Goal: Find specific page/section: Find specific page/section

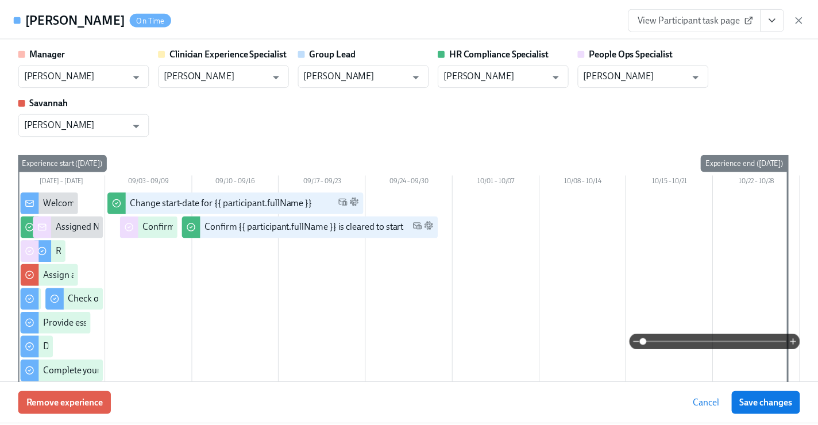
scroll to position [18, 0]
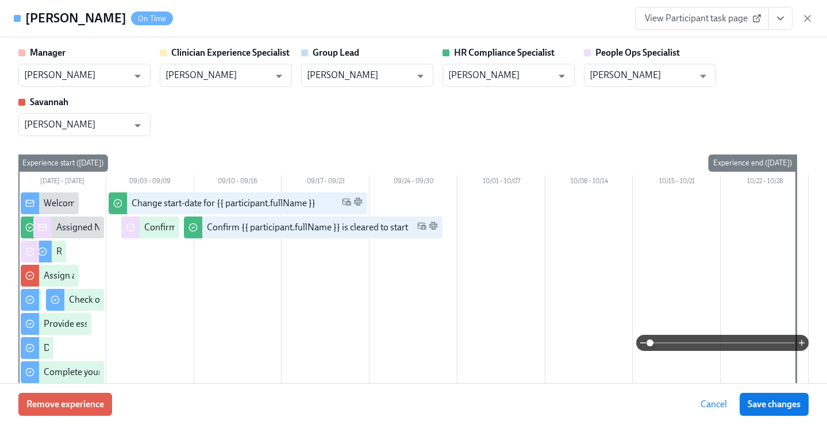
click at [818, 16] on div "[PERSON_NAME] On Time View Participant task page" at bounding box center [413, 18] width 827 height 37
click at [809, 14] on icon "button" at bounding box center [807, 18] width 11 height 11
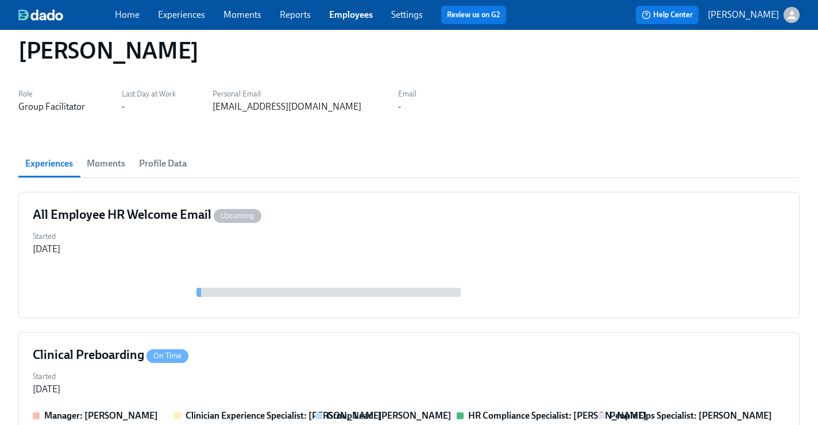
click at [355, 16] on link "Employees" at bounding box center [351, 14] width 44 height 11
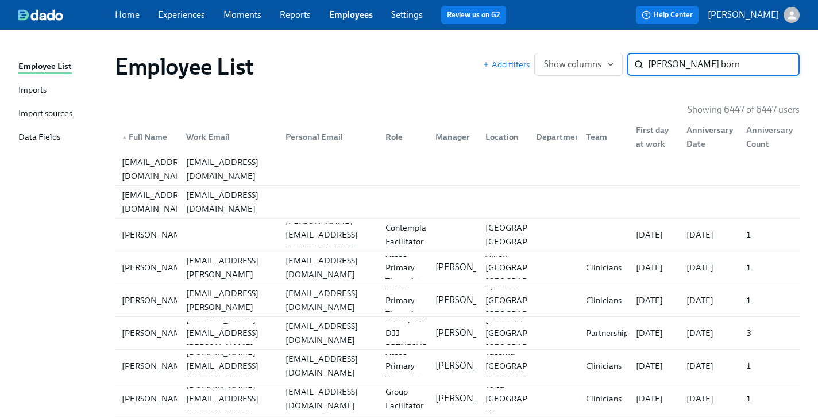
type input "[PERSON_NAME] born"
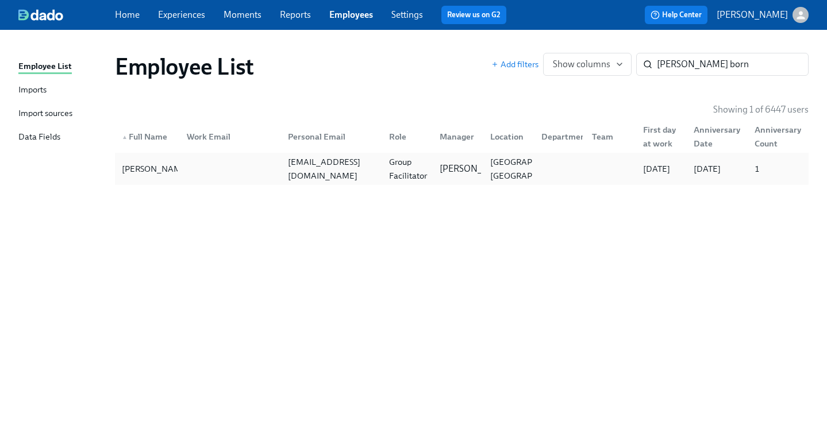
click at [299, 160] on div "[EMAIL_ADDRESS][DOMAIN_NAME]" at bounding box center [329, 168] width 101 height 23
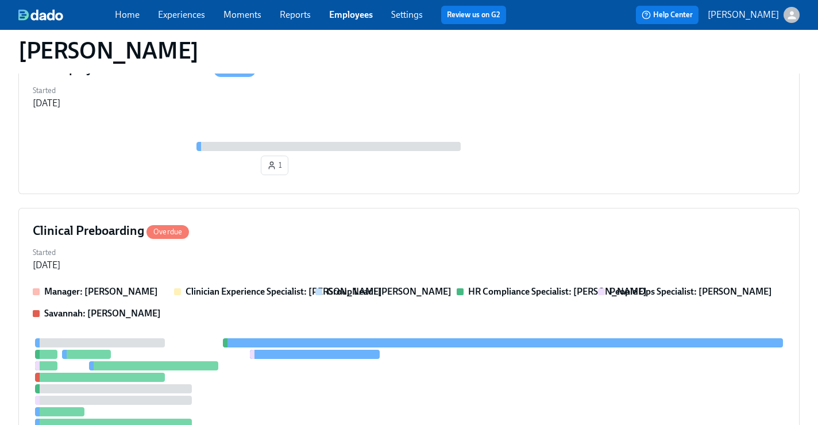
scroll to position [233, 0]
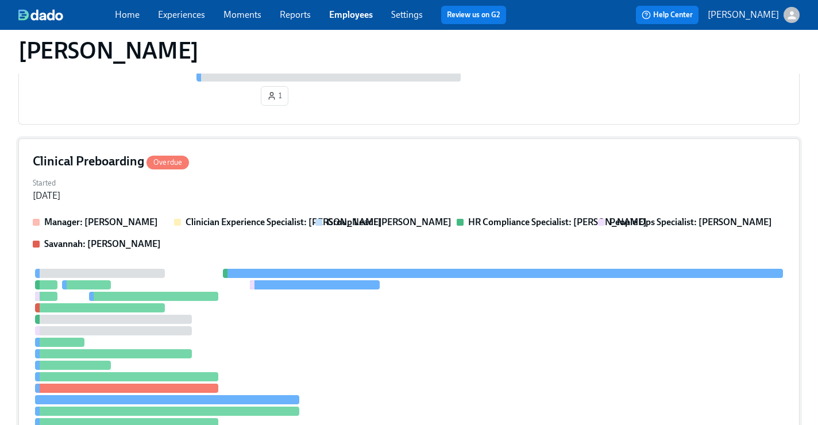
click at [291, 172] on div "Clinical Preboarding Overdue Started [DATE] Manager: [PERSON_NAME] Clinician Ex…" at bounding box center [408, 310] width 781 height 344
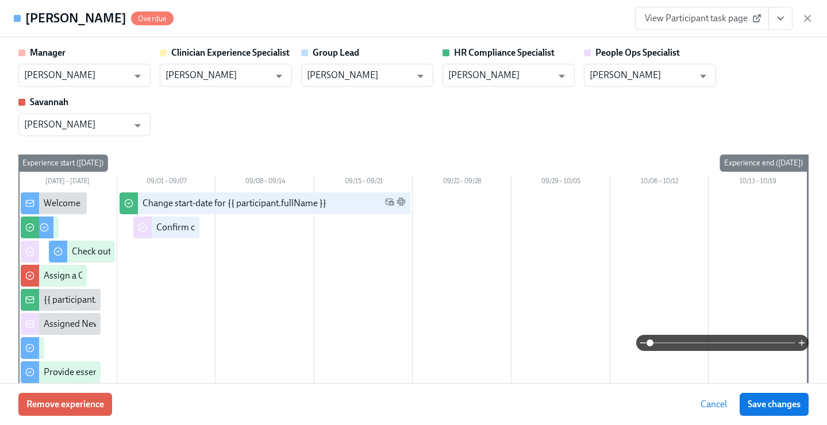
click at [782, 13] on icon "View task page" at bounding box center [780, 18] width 11 height 11
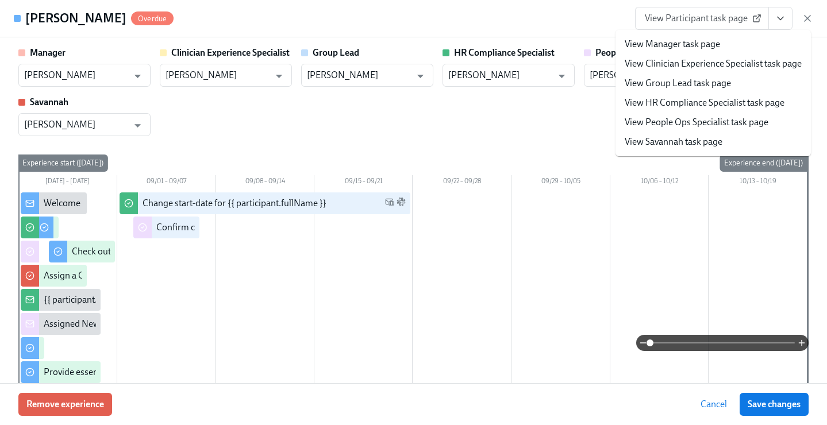
click at [682, 123] on link "View People Ops Specialist task page" at bounding box center [697, 122] width 144 height 13
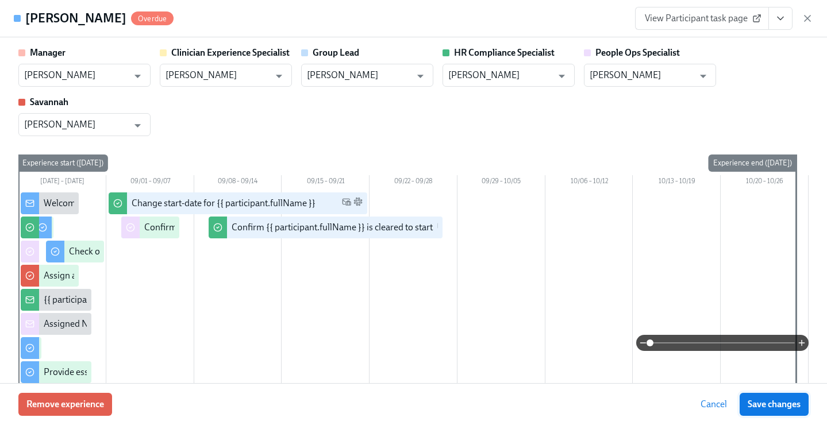
click at [769, 409] on span "Save changes" at bounding box center [774, 404] width 53 height 11
click at [800, 16] on div "View Participant task page" at bounding box center [724, 18] width 178 height 23
click at [806, 18] on icon "button" at bounding box center [807, 18] width 11 height 11
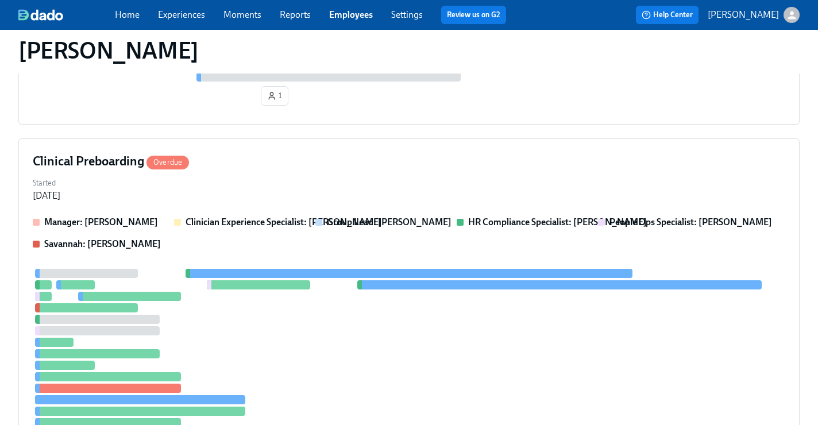
click at [355, 9] on span "Employees" at bounding box center [351, 15] width 44 height 13
click at [344, 14] on link "Employees" at bounding box center [351, 14] width 44 height 11
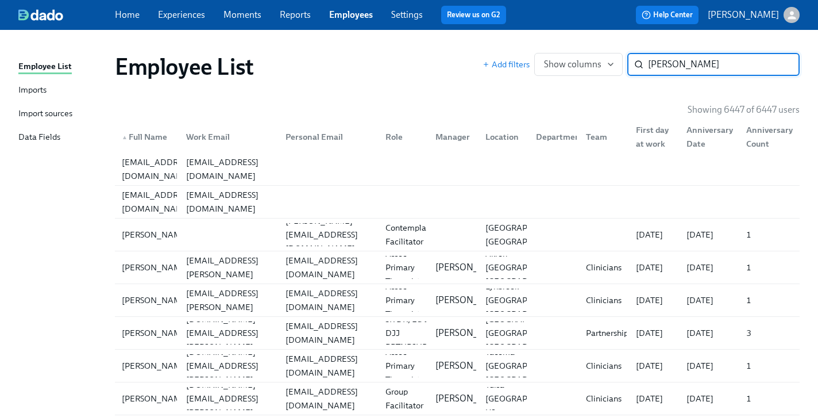
type input "[PERSON_NAME]"
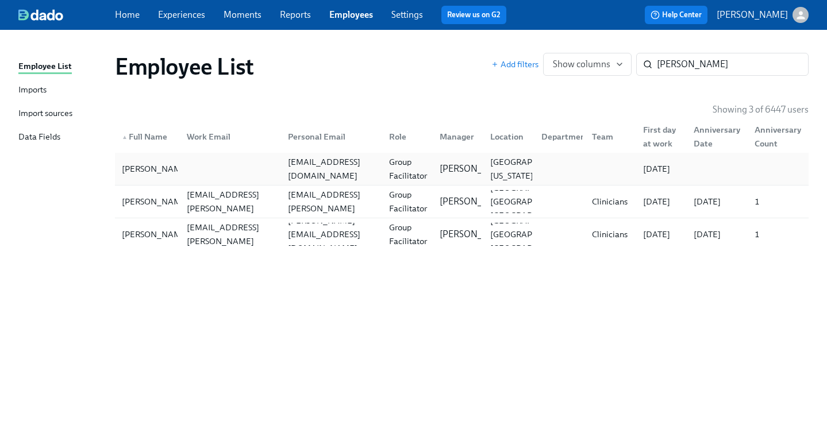
click at [407, 165] on div "Group Facilitator" at bounding box center [407, 169] width 47 height 28
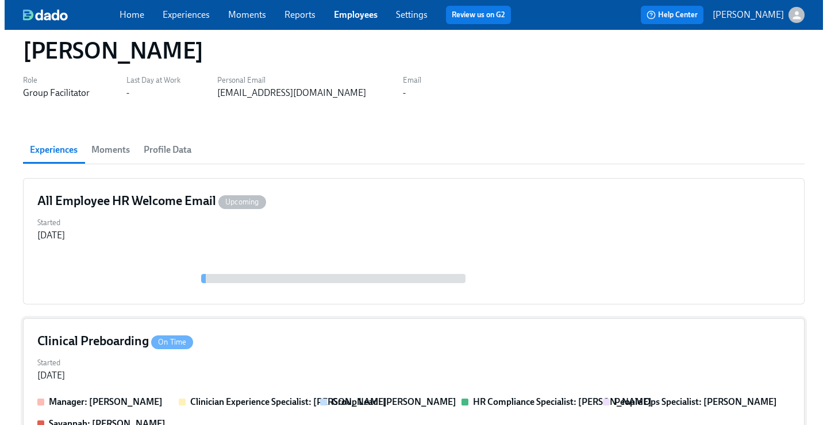
scroll to position [101, 0]
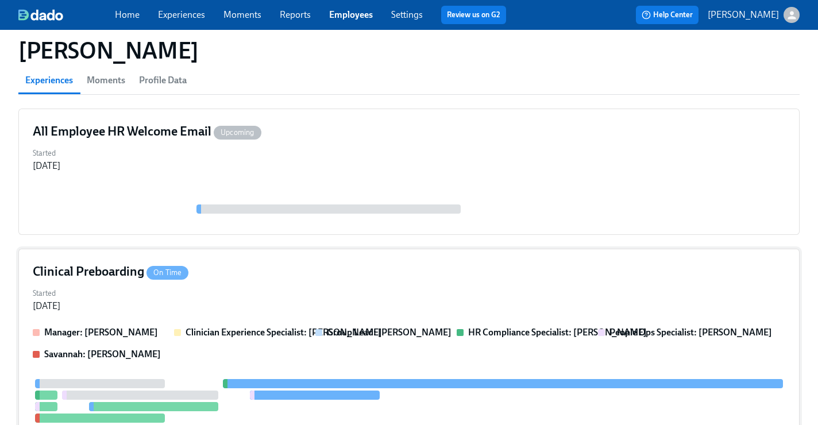
click at [329, 271] on div "Clinical Preboarding On Time" at bounding box center [409, 271] width 753 height 17
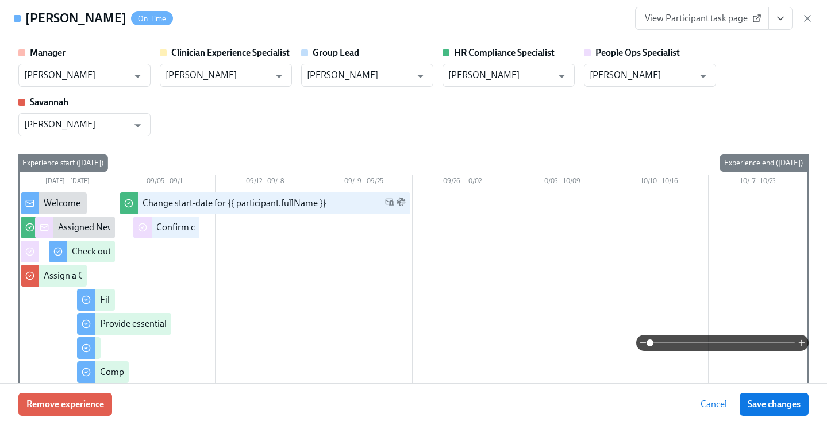
click at [782, 17] on icon "View task page" at bounding box center [780, 18] width 11 height 11
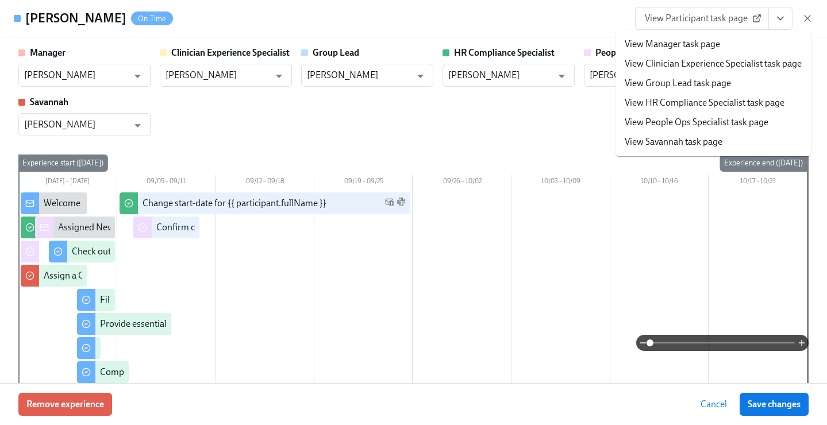
click at [719, 113] on li "View People Ops Specialist task page" at bounding box center [712, 123] width 195 height 20
click at [718, 124] on link "View People Ops Specialist task page" at bounding box center [697, 122] width 144 height 13
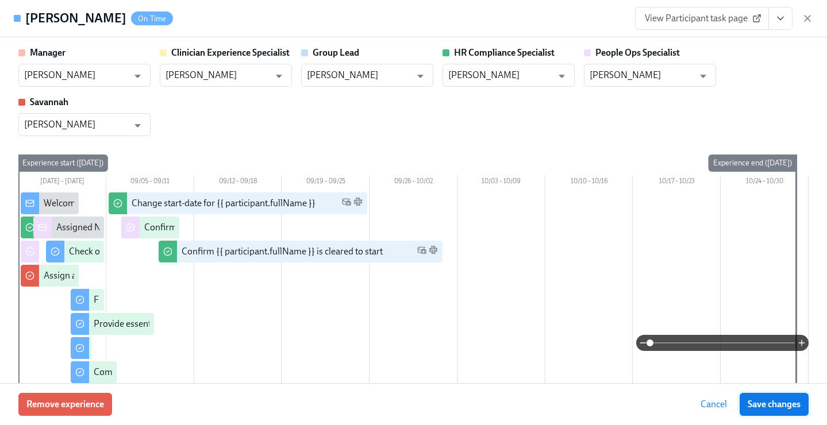
click at [765, 397] on button "Save changes" at bounding box center [774, 404] width 69 height 23
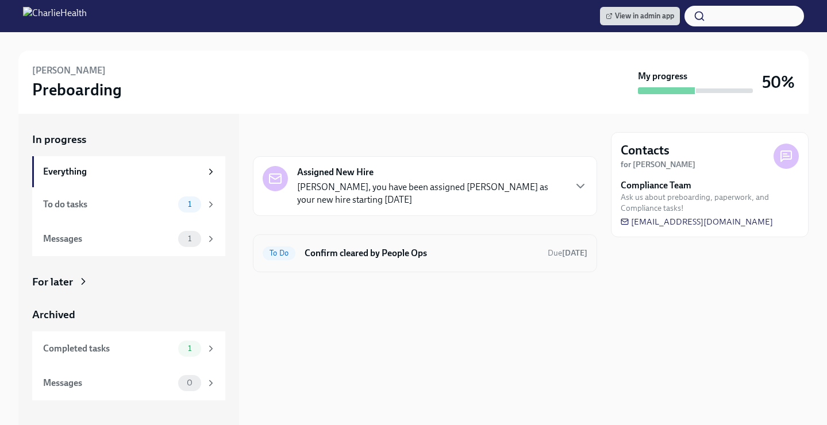
drag, startPoint x: 329, startPoint y: 264, endPoint x: 342, endPoint y: 264, distance: 12.7
click at [329, 264] on div "To Do Confirm cleared by People Ops Due 2 days ago" at bounding box center [425, 253] width 344 height 38
click at [432, 248] on h6 "Confirm cleared by People Ops" at bounding box center [422, 253] width 234 height 13
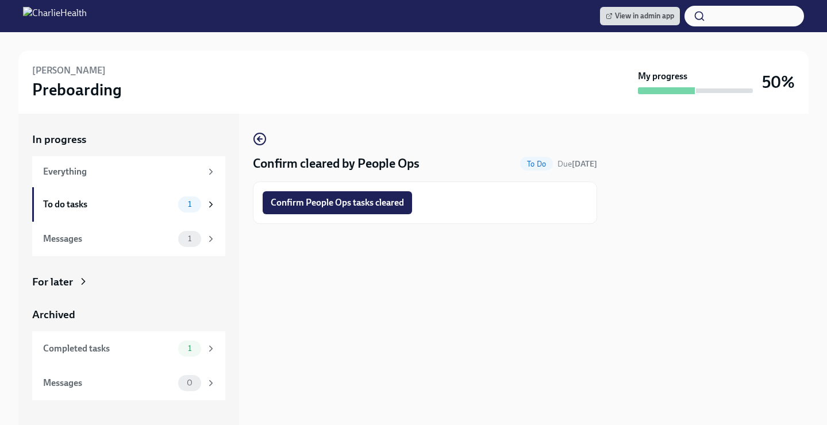
click at [349, 207] on span "Confirm People Ops tasks cleared" at bounding box center [337, 202] width 133 height 11
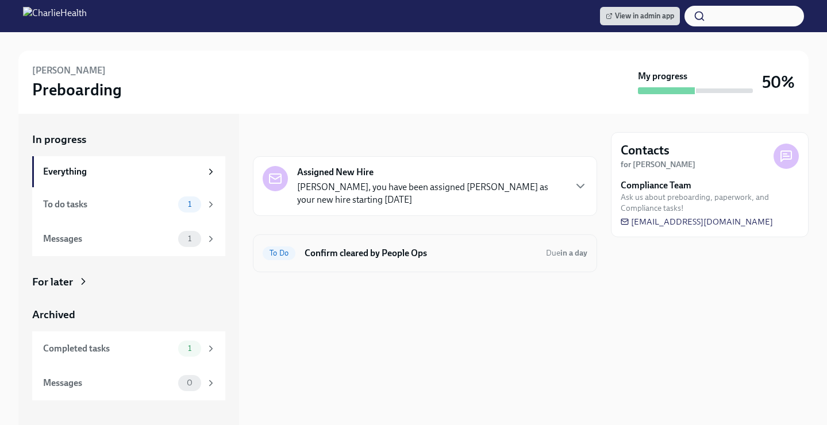
click at [342, 254] on h6 "Confirm cleared by People Ops" at bounding box center [421, 253] width 232 height 13
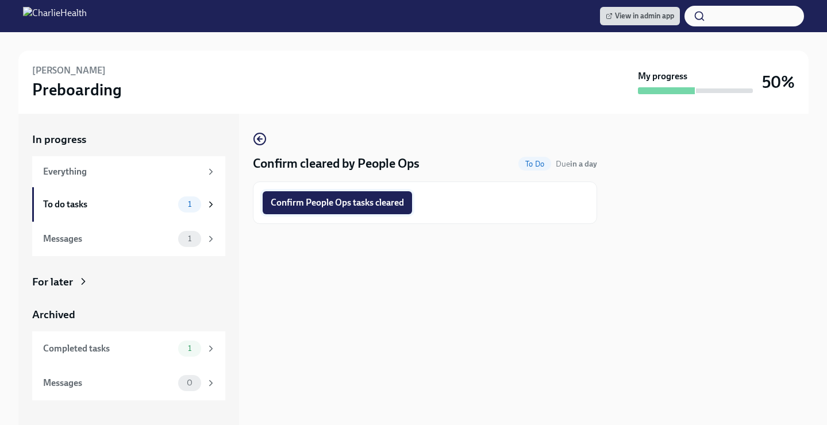
click at [371, 204] on span "Confirm People Ops tasks cleared" at bounding box center [337, 202] width 133 height 11
